Goal: Information Seeking & Learning: Learn about a topic

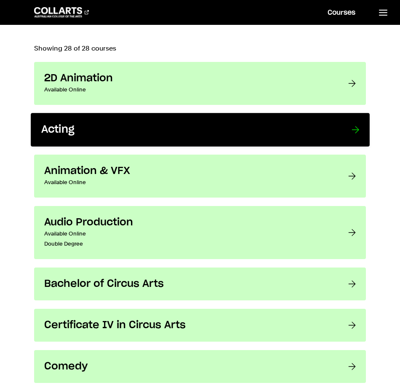
scroll to position [42, 0]
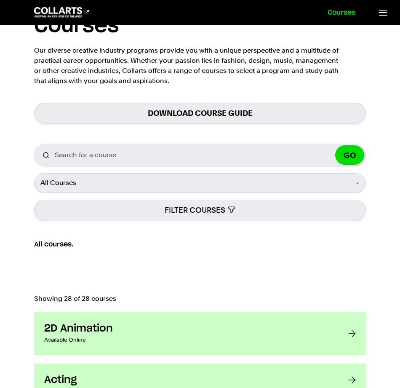
click at [329, 9] on link "Courses" at bounding box center [342, 12] width 48 height 25
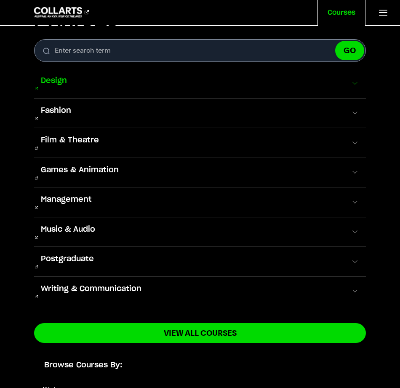
click at [51, 80] on span "Design" at bounding box center [54, 80] width 40 height 11
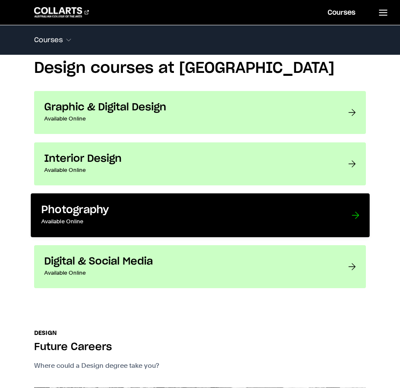
scroll to position [630, 0]
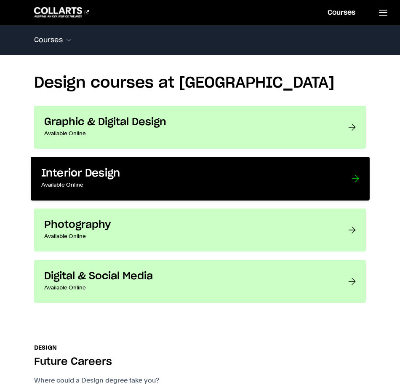
click at [156, 169] on h3 "Interior Design" at bounding box center [187, 173] width 293 height 13
click at [309, 180] on p "Available Online" at bounding box center [187, 185] width 293 height 10
click at [353, 171] on div at bounding box center [355, 178] width 8 height 23
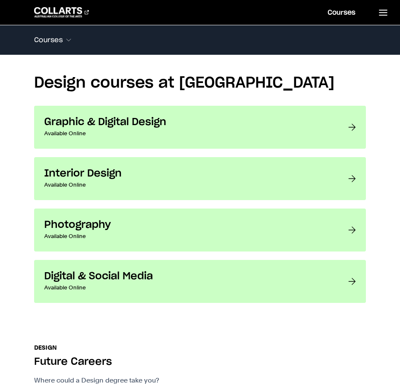
scroll to position [624, 0]
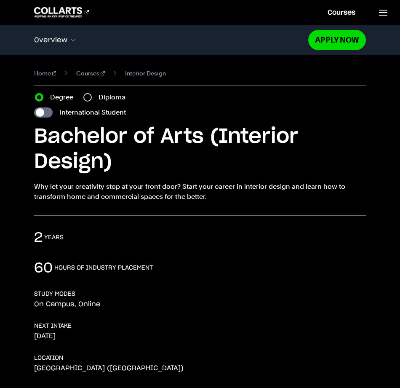
click at [97, 114] on label "International Student" at bounding box center [92, 112] width 67 height 10
click at [53, 114] on input "International Student" at bounding box center [43, 112] width 19 height 10
checkbox input "true"
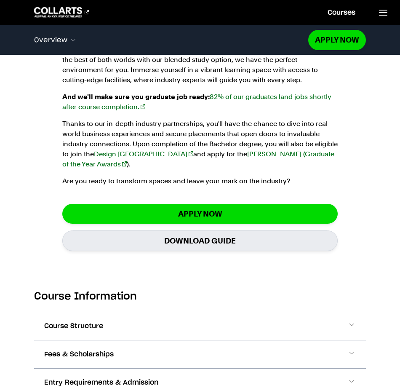
scroll to position [969, 0]
